Goal: Obtain resource: Download file/media

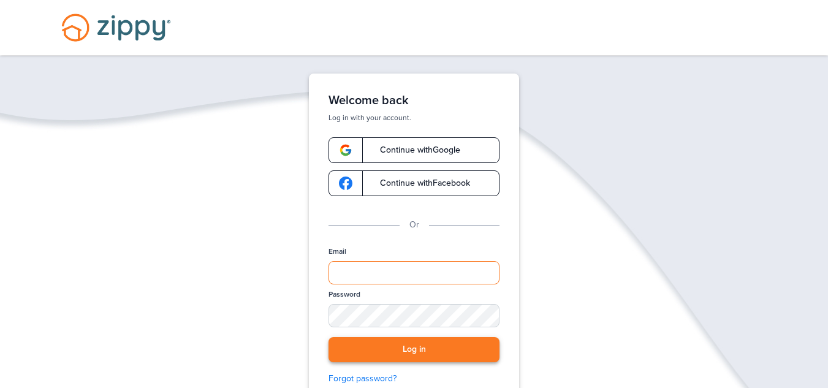
type input "**********"
click at [404, 344] on button "Log in" at bounding box center [413, 349] width 171 height 25
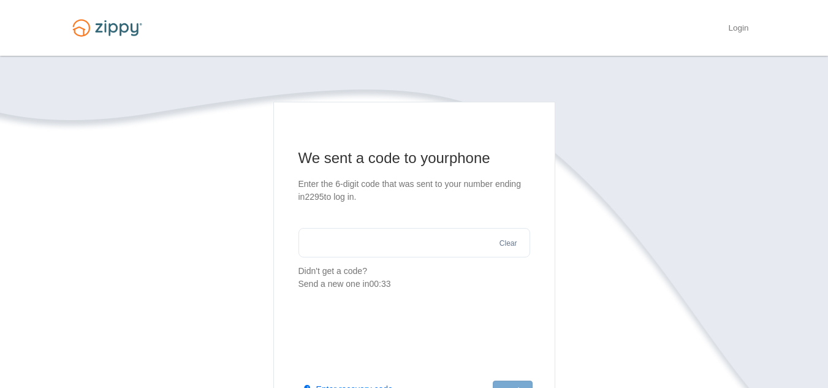
click at [453, 244] on input "text" at bounding box center [414, 242] width 232 height 29
type input "******"
click at [510, 384] on button "Log in" at bounding box center [512, 390] width 39 height 21
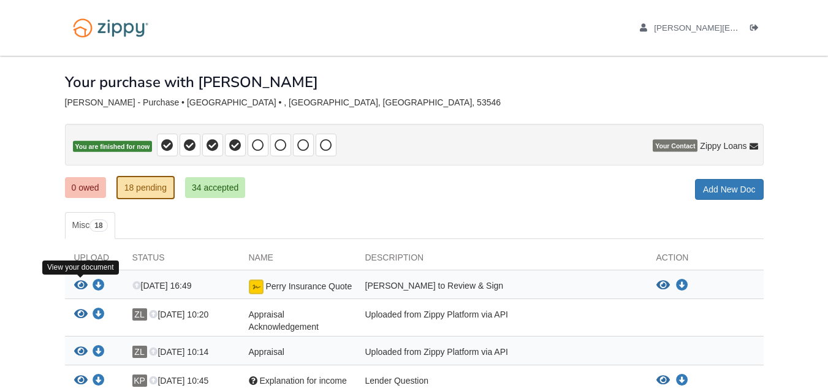
click at [80, 287] on icon "View Perry Insurance Quote" at bounding box center [80, 285] width 13 height 12
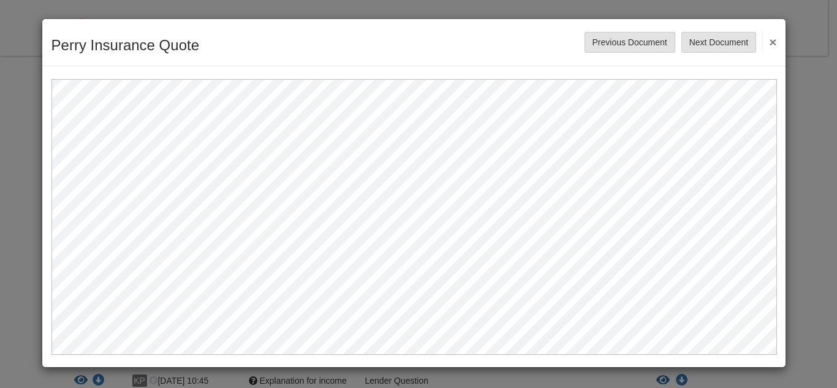
click at [779, 351] on div at bounding box center [414, 210] width 744 height 289
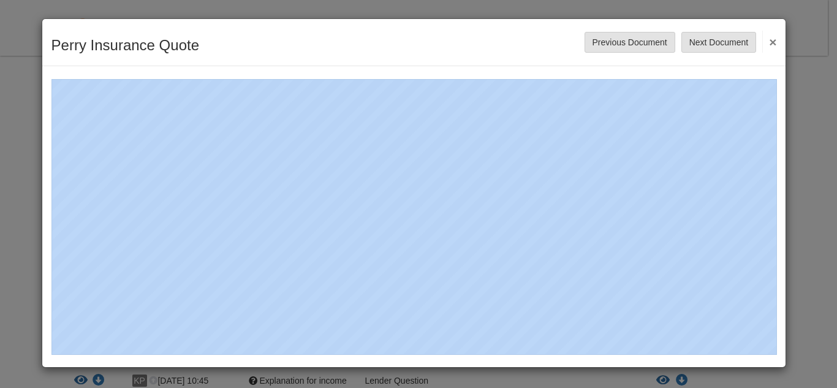
click at [779, 351] on div at bounding box center [414, 210] width 744 height 289
drag, startPoint x: 773, startPoint y: 356, endPoint x: 777, endPoint y: 349, distance: 8.0
click at [777, 349] on div at bounding box center [414, 210] width 744 height 289
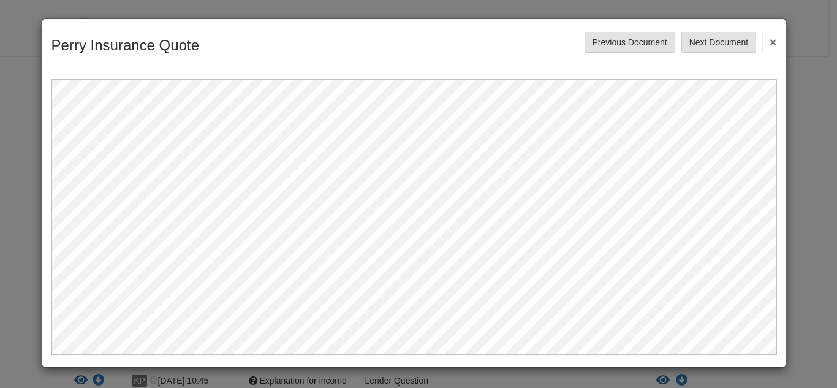
click at [773, 42] on button "×" at bounding box center [769, 42] width 14 height 22
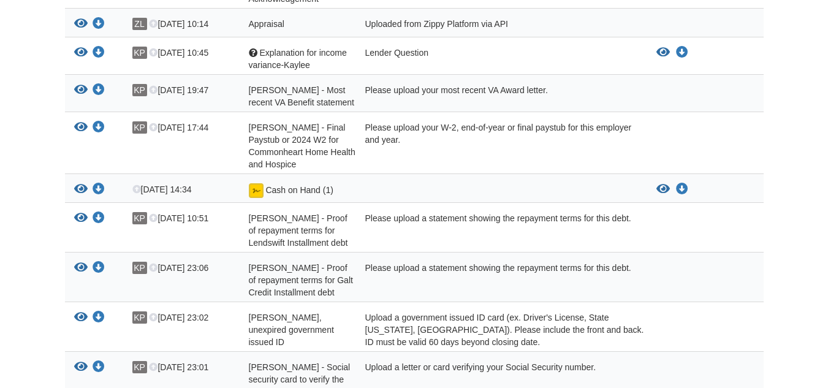
scroll to position [350, 0]
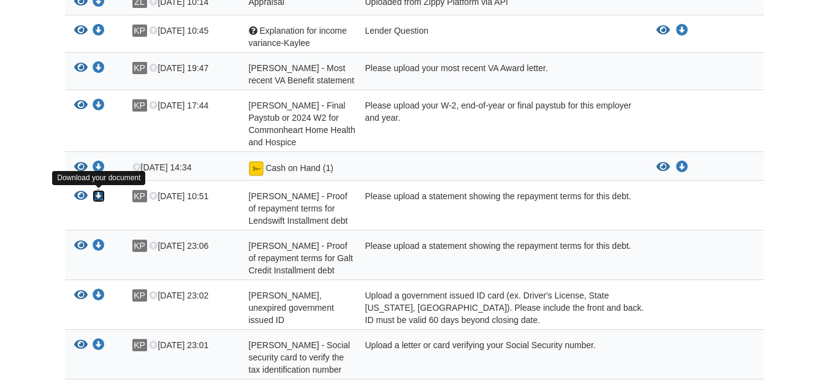
click at [101, 191] on icon "Download Kayelee Perry - Proof of repayment terms for Lendswift Installment debt" at bounding box center [99, 196] width 12 height 12
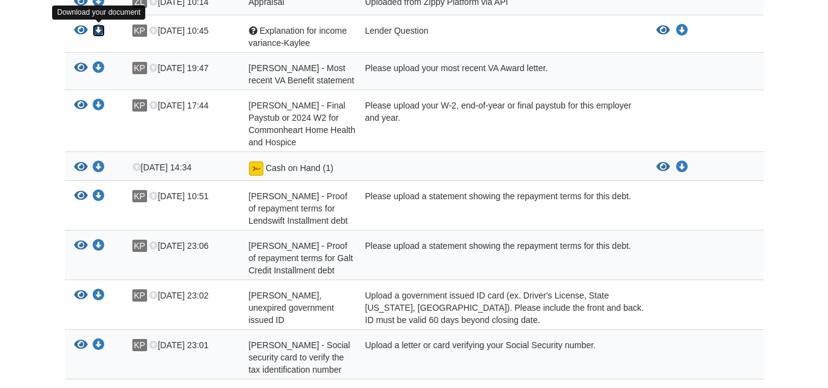
click at [100, 30] on icon "Download Explanation for income variance-Kaylee" at bounding box center [99, 31] width 12 height 12
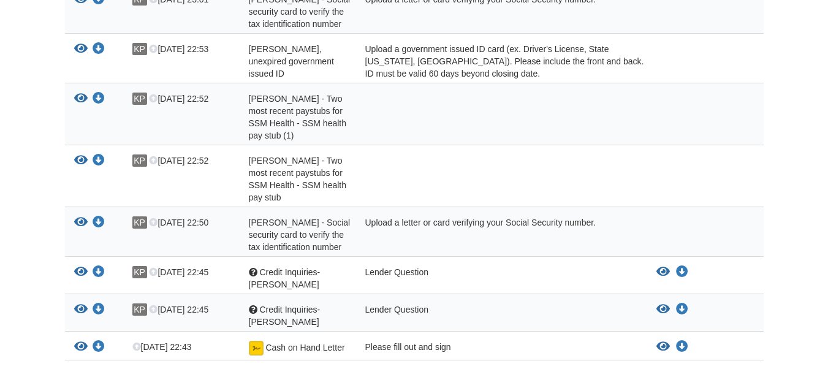
scroll to position [749, 0]
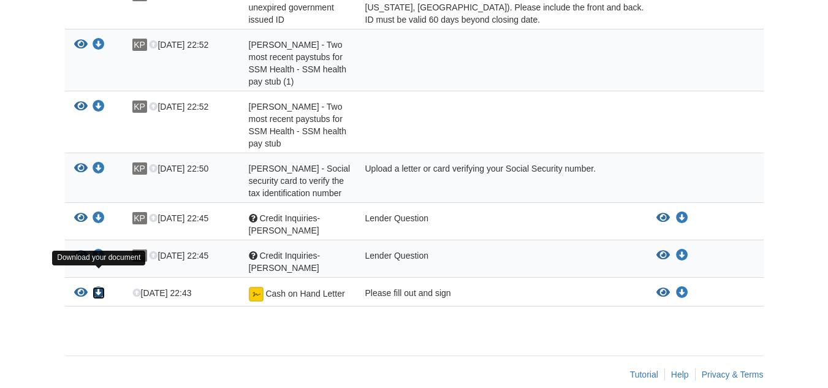
click at [101, 287] on icon "Download Cash on Hand Letter" at bounding box center [99, 293] width 12 height 12
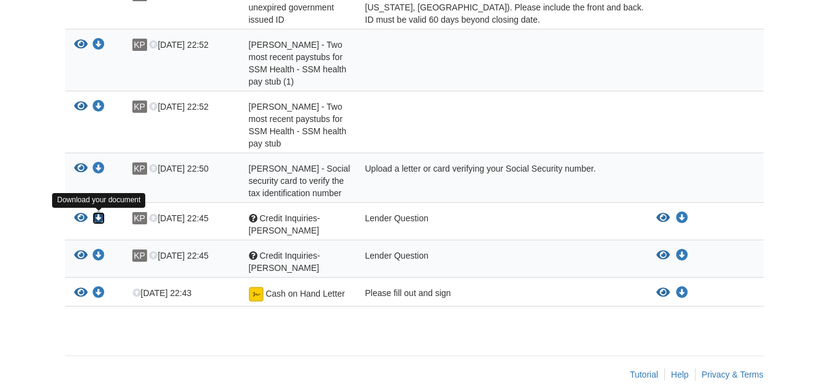
click at [96, 221] on icon "Download Credit Inquiries-Kenneth" at bounding box center [99, 218] width 12 height 12
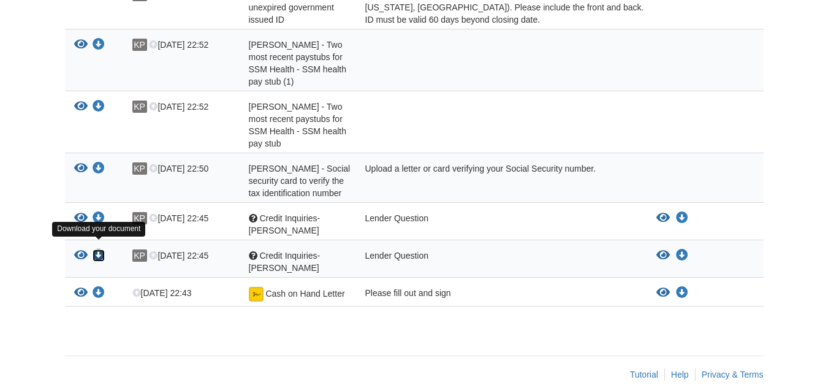
click at [102, 249] on icon "Download Credit Inquiries-Kaylee" at bounding box center [99, 255] width 12 height 12
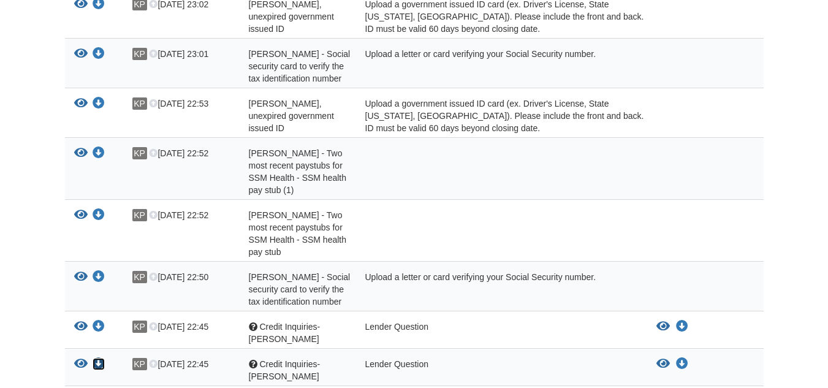
scroll to position [643, 0]
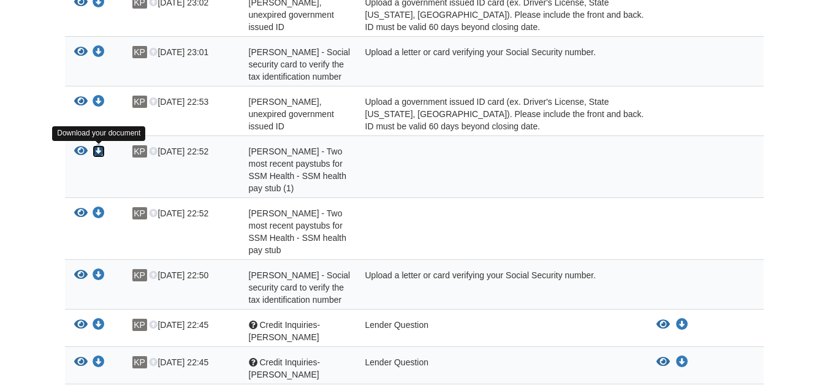
click at [99, 151] on icon "Download Kayelee Perry - Two most recent paystubs for SSM Health - SSM health p…" at bounding box center [99, 151] width 12 height 12
click at [105, 214] on div "View your document Download your document" at bounding box center [94, 231] width 58 height 49
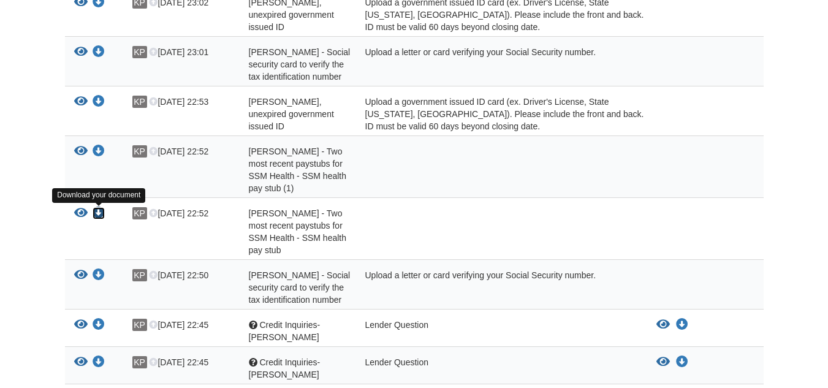
click at [100, 211] on icon "Download Kayelee Perry - Two most recent paystubs for SSM Health - SSM health p…" at bounding box center [99, 213] width 12 height 12
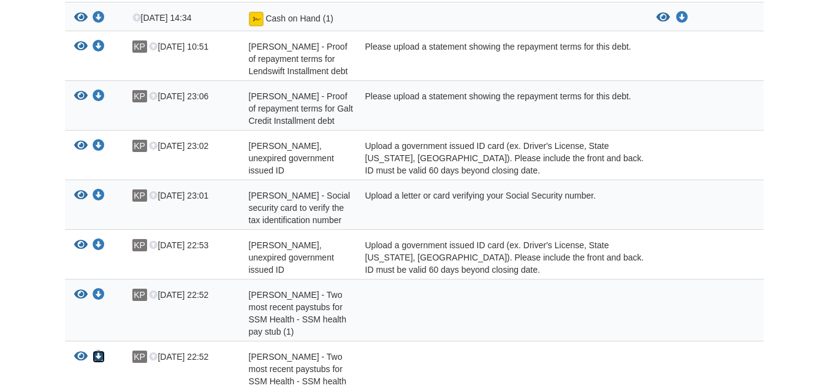
scroll to position [398, 0]
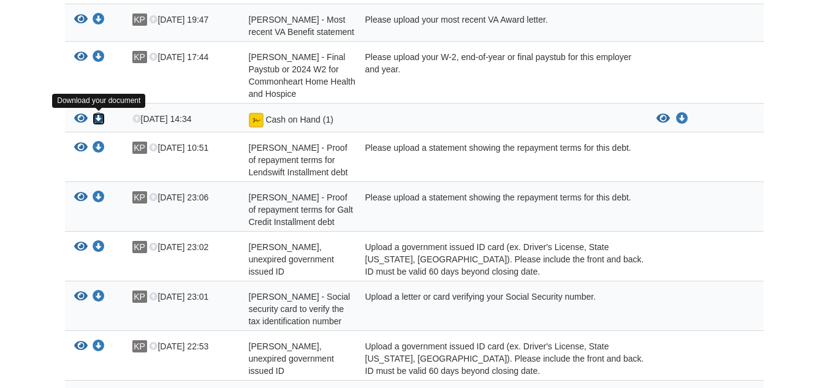
click at [99, 123] on icon "Download Cash on Hand (1)" at bounding box center [99, 119] width 12 height 12
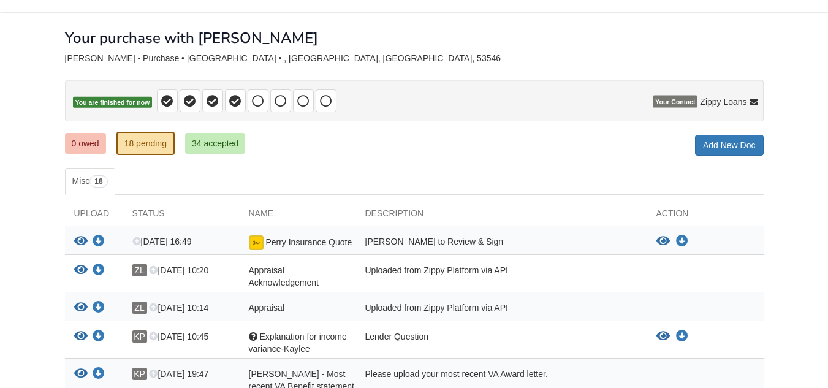
scroll to position [46, 0]
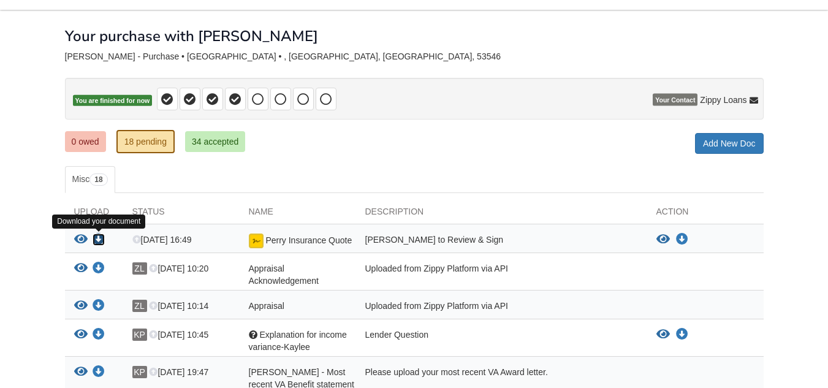
click at [99, 236] on icon "Download Perry Insurance Quote" at bounding box center [99, 239] width 12 height 12
